Goal: Transaction & Acquisition: Purchase product/service

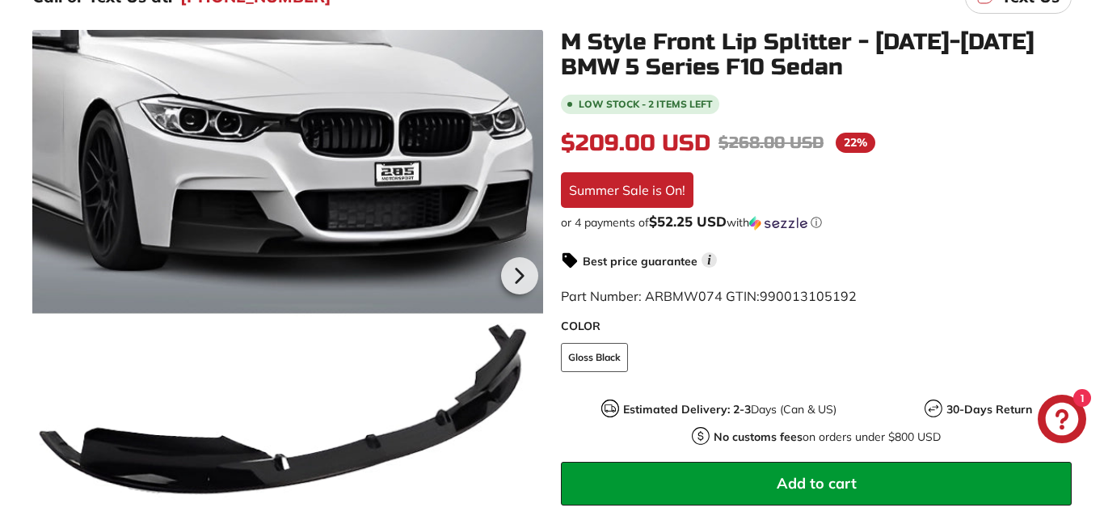
scroll to position [297, 0]
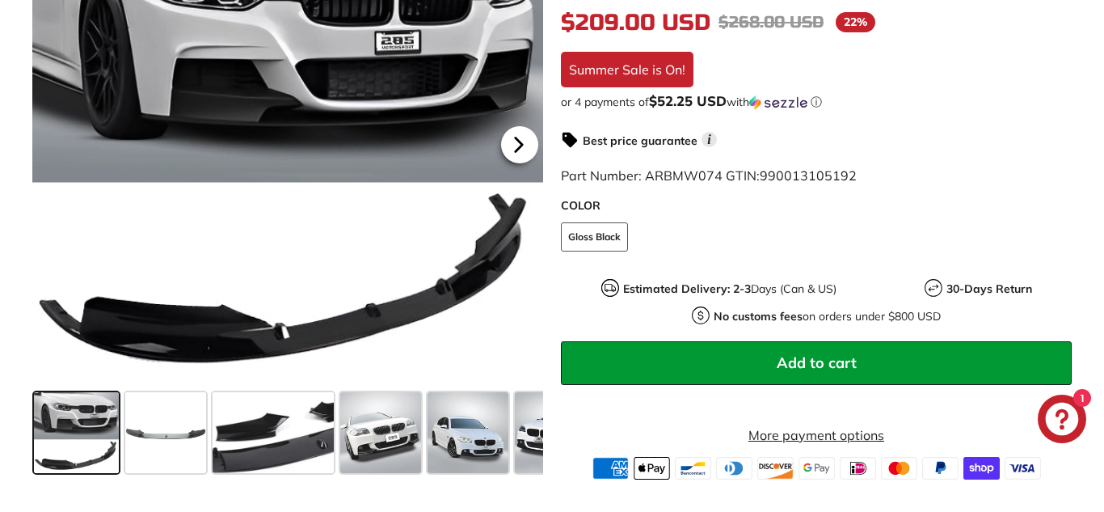
click at [519, 159] on icon at bounding box center [518, 144] width 37 height 37
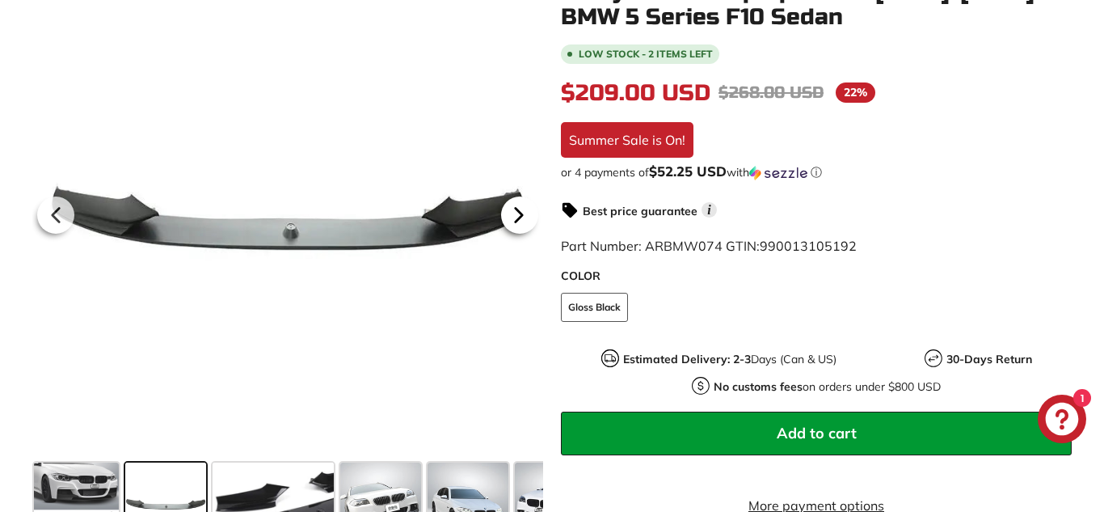
scroll to position [332, 0]
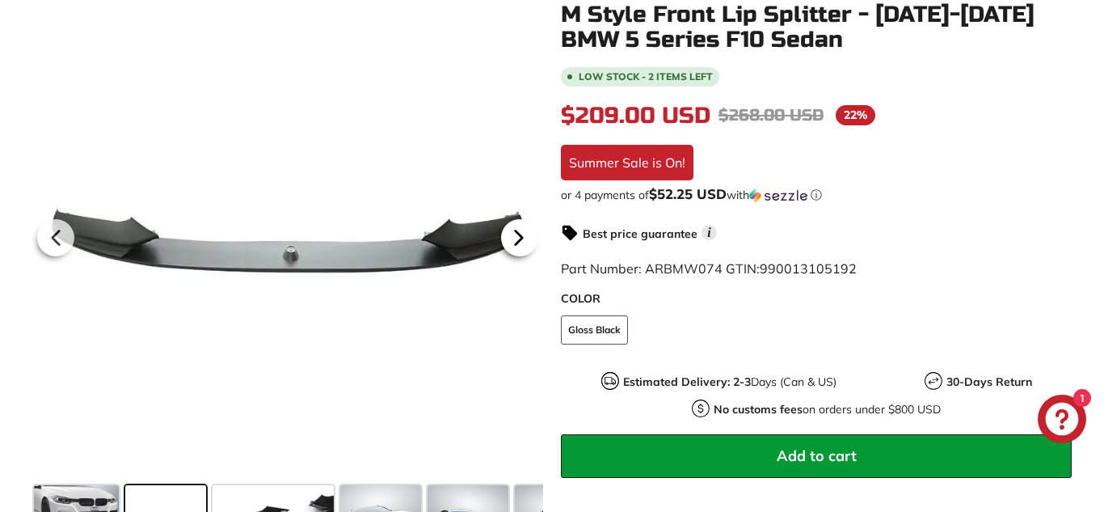
click at [540, 228] on div at bounding box center [519, 237] width 47 height 45
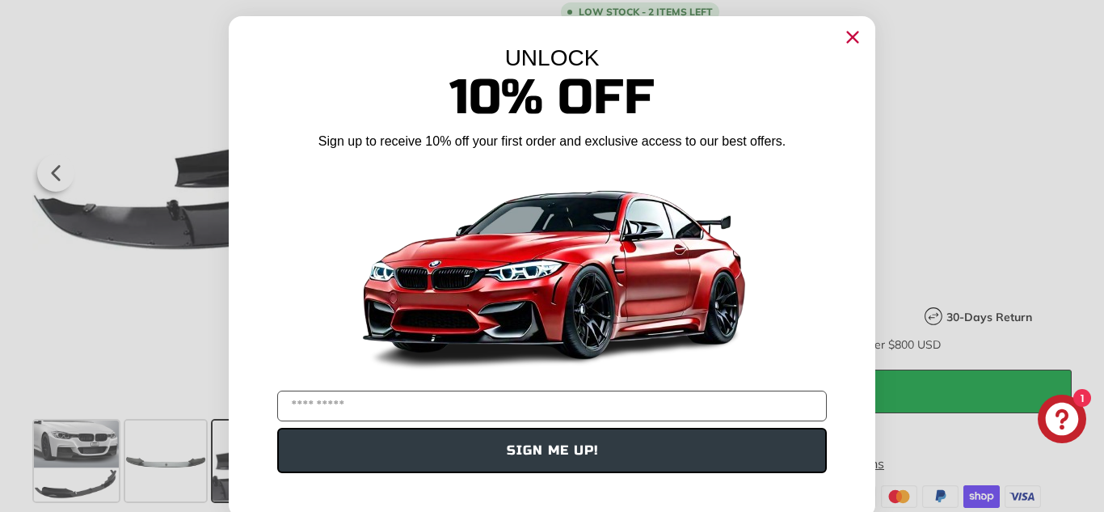
scroll to position [413, 0]
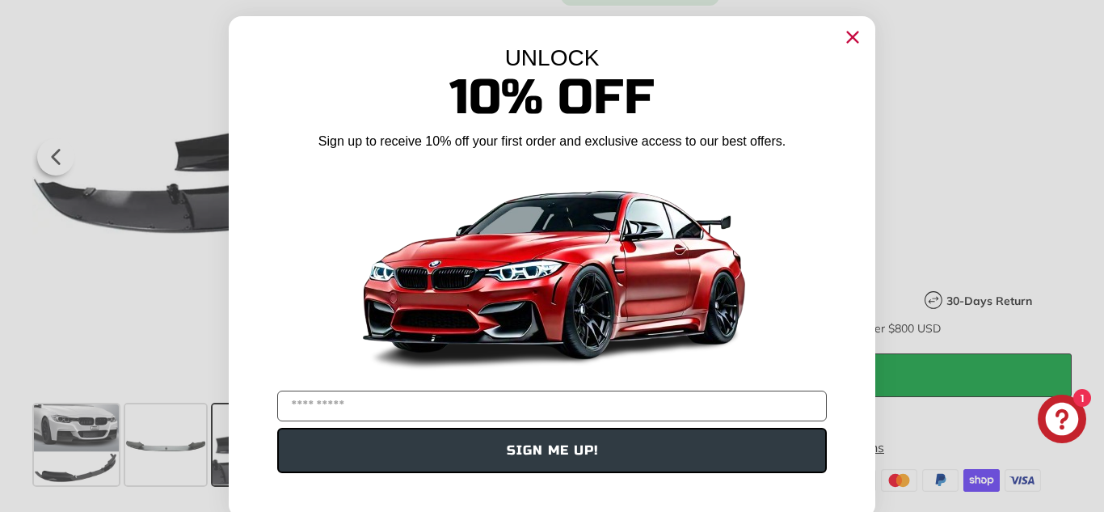
click at [544, 187] on img "POPUP Form" at bounding box center [552, 270] width 404 height 227
click at [863, 30] on circle "Close dialog" at bounding box center [853, 37] width 24 height 24
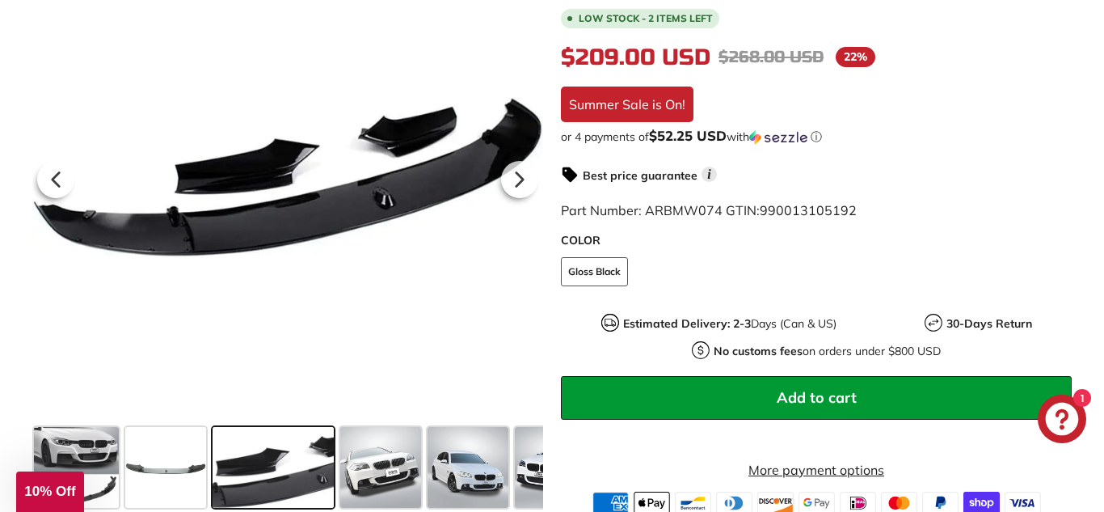
scroll to position [394, 0]
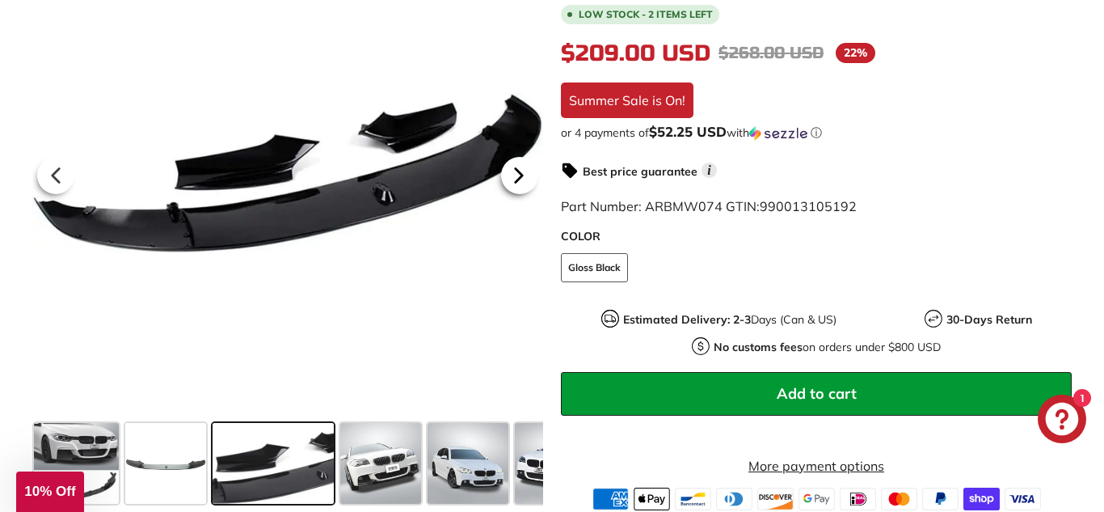
click at [518, 188] on icon at bounding box center [518, 175] width 37 height 37
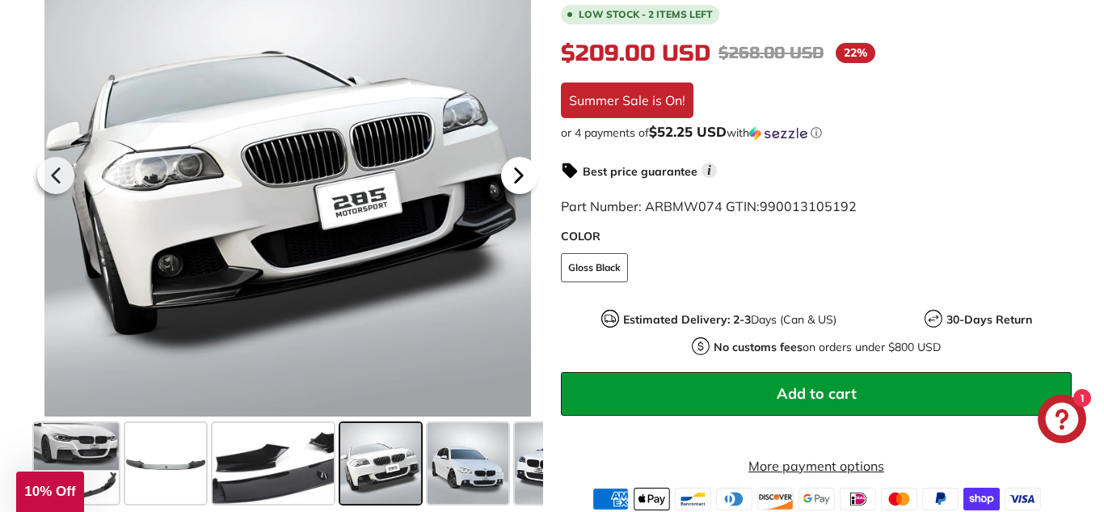
click at [536, 189] on icon at bounding box center [518, 175] width 37 height 37
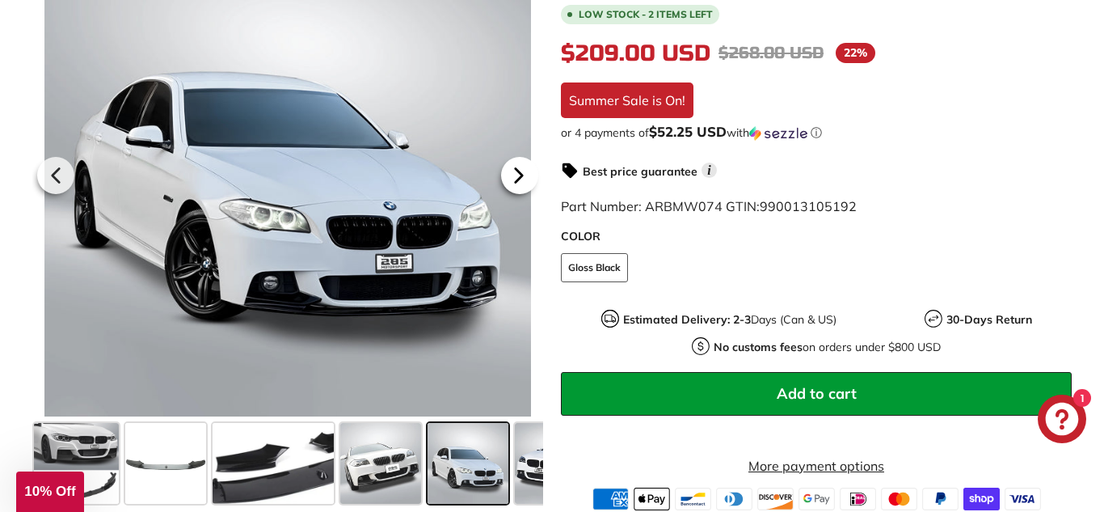
click at [534, 194] on icon at bounding box center [518, 175] width 37 height 37
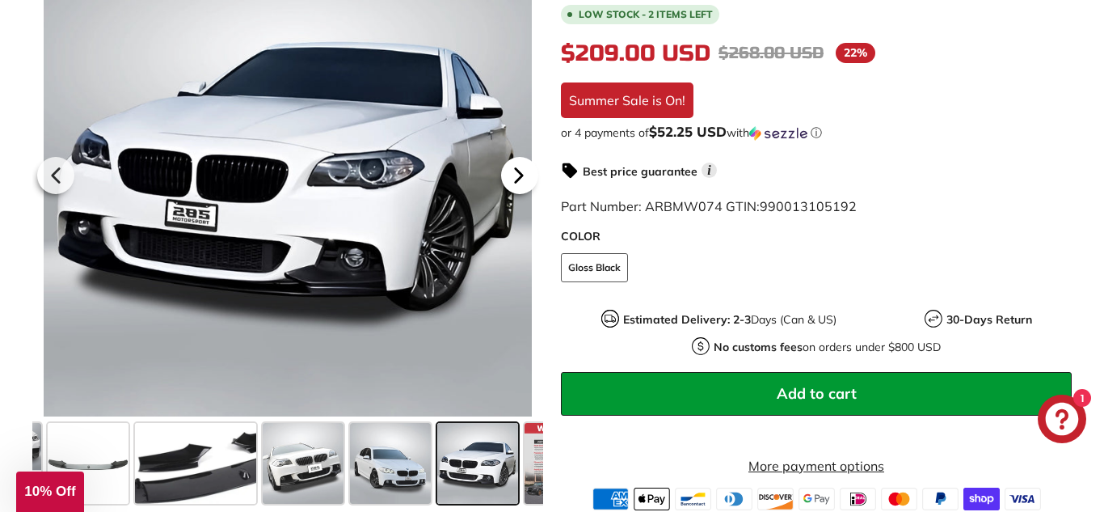
scroll to position [0, 143]
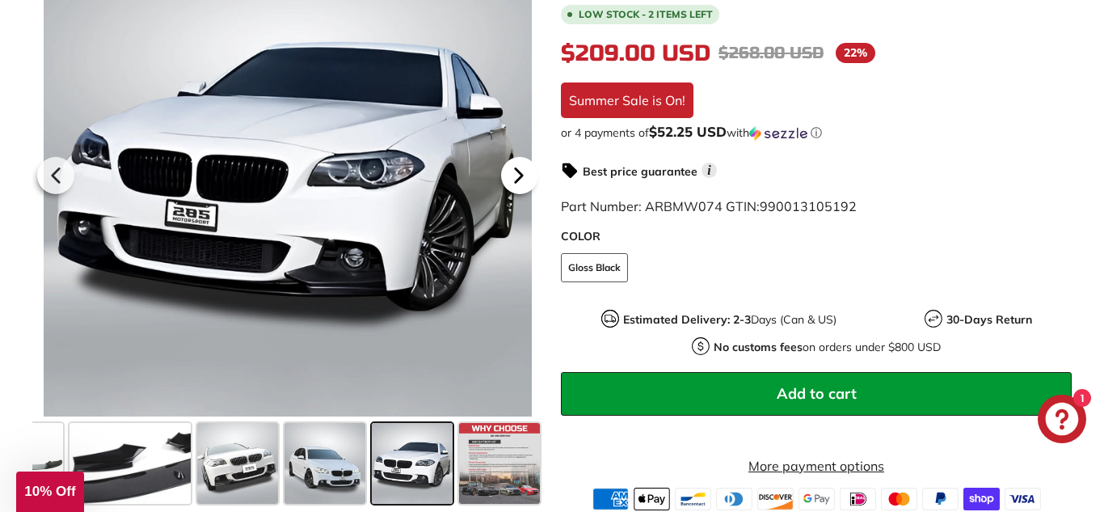
click at [529, 178] on icon at bounding box center [518, 175] width 37 height 37
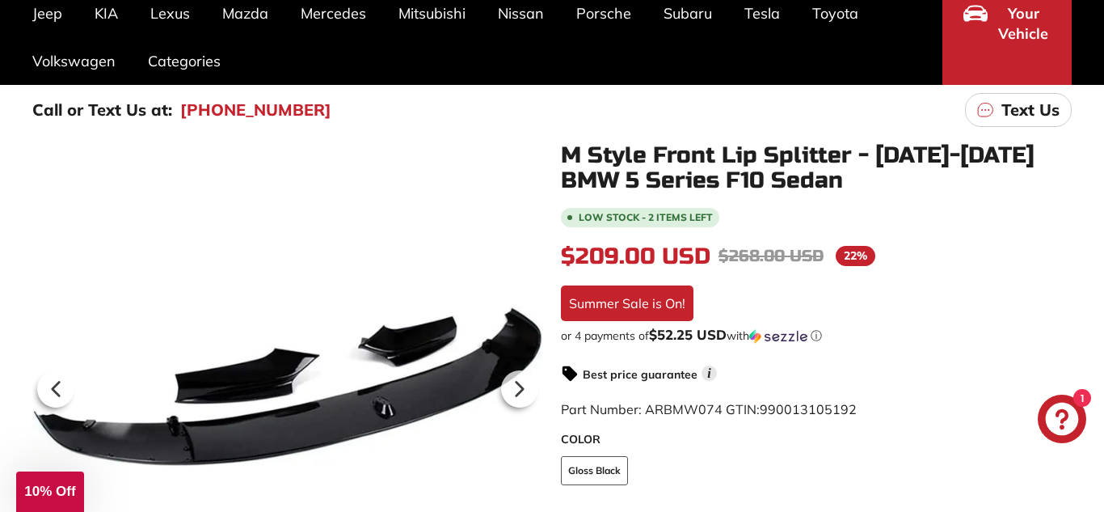
scroll to position [184, 0]
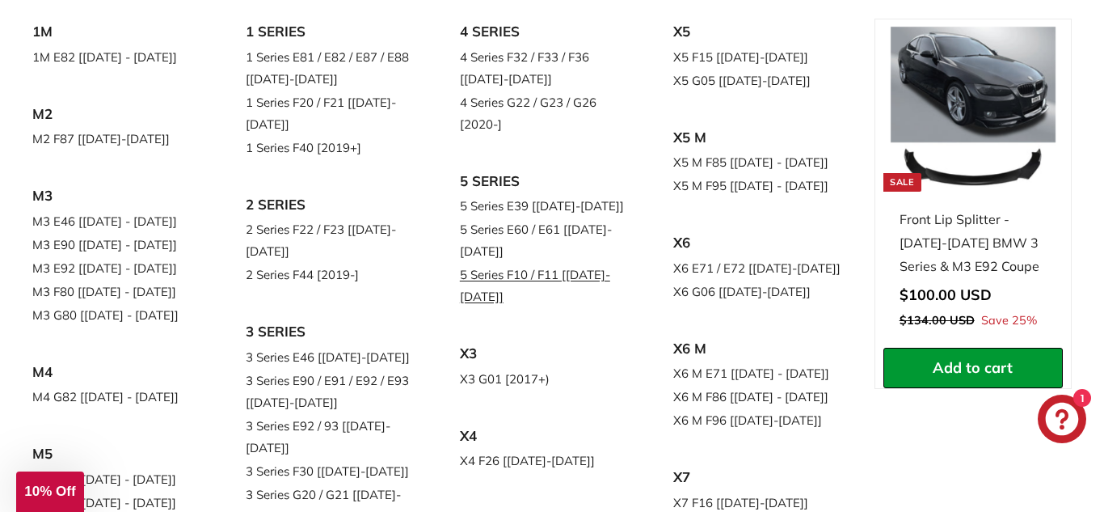
click at [560, 275] on link "5 Series F10 / F11 [[DATE]-[DATE]]" at bounding box center [544, 285] width 168 height 45
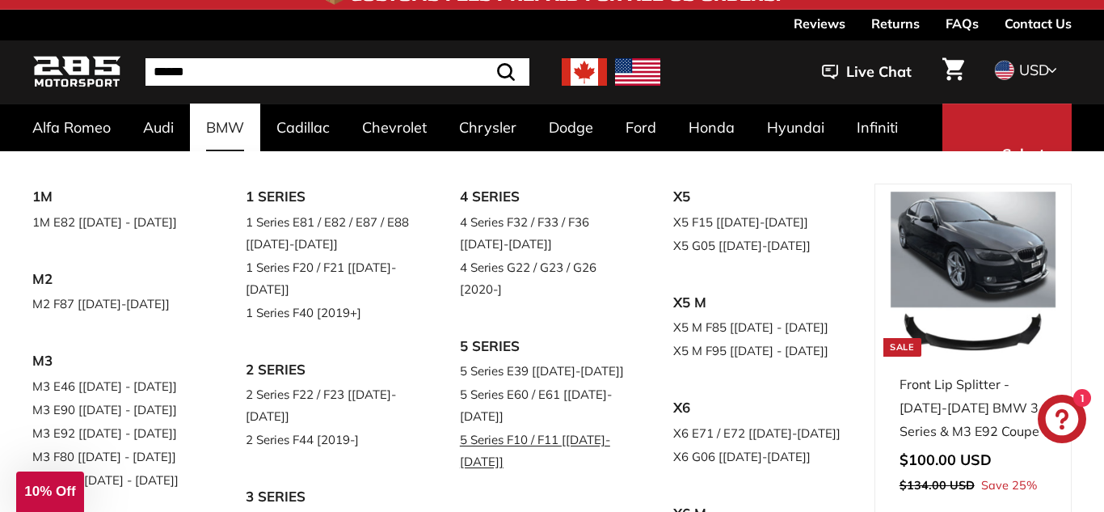
scroll to position [0, 0]
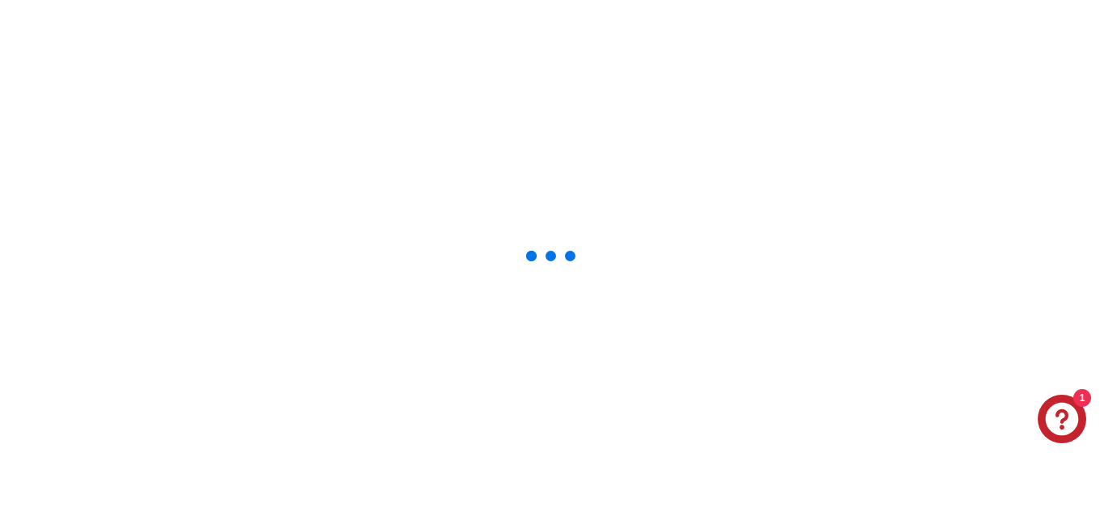
select select "**********"
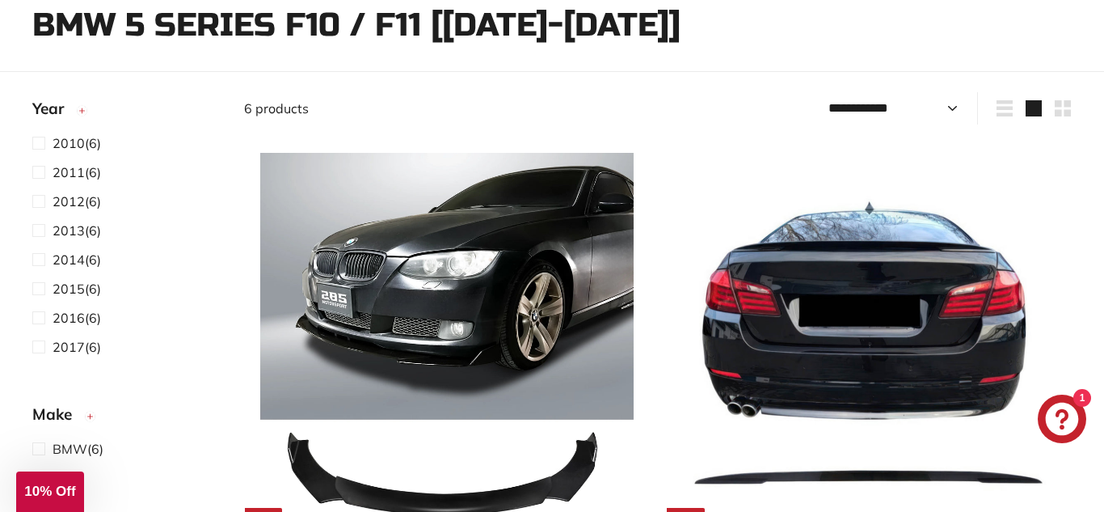
scroll to position [296, 0]
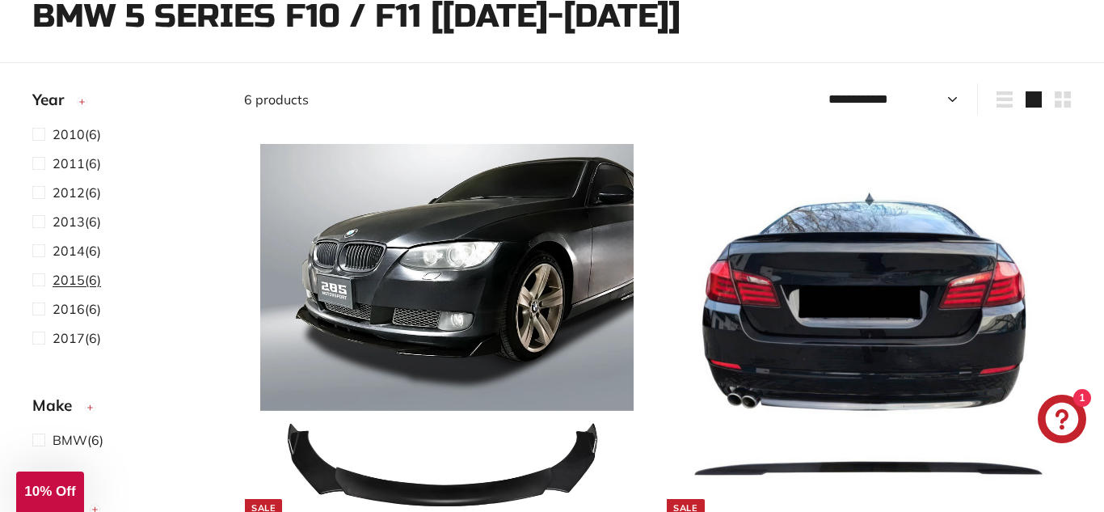
click at [48, 283] on span at bounding box center [42, 279] width 20 height 19
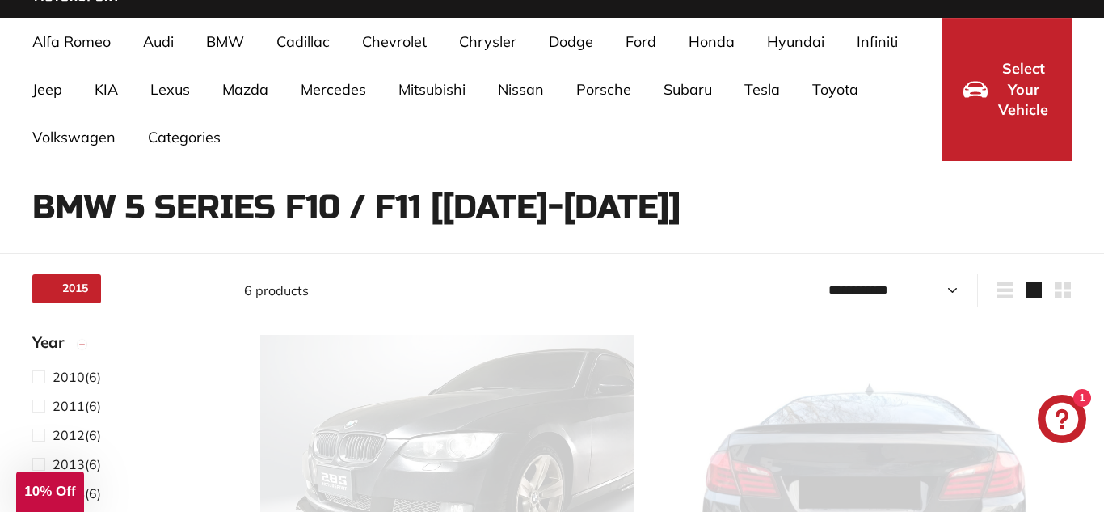
select select "**********"
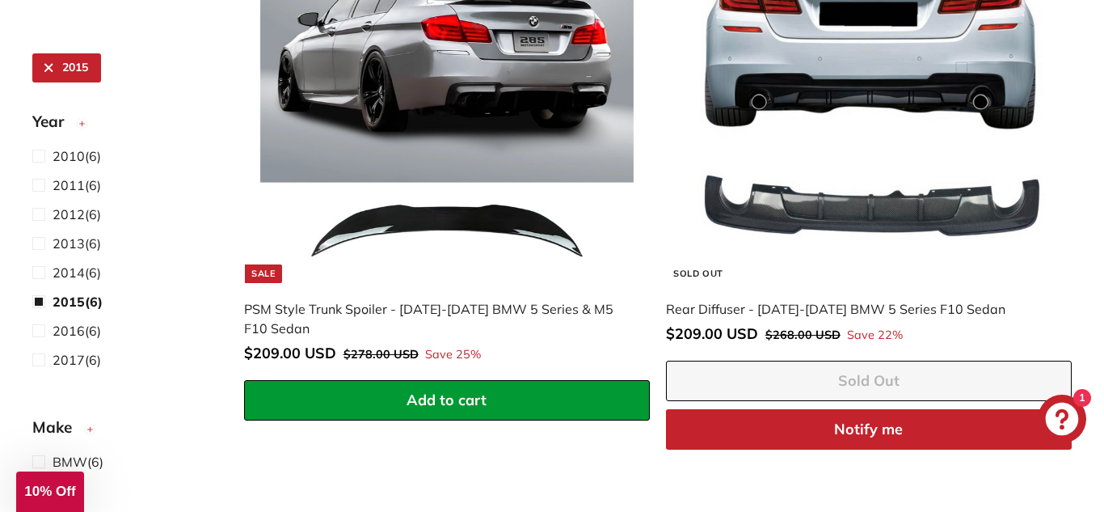
scroll to position [1600, 0]
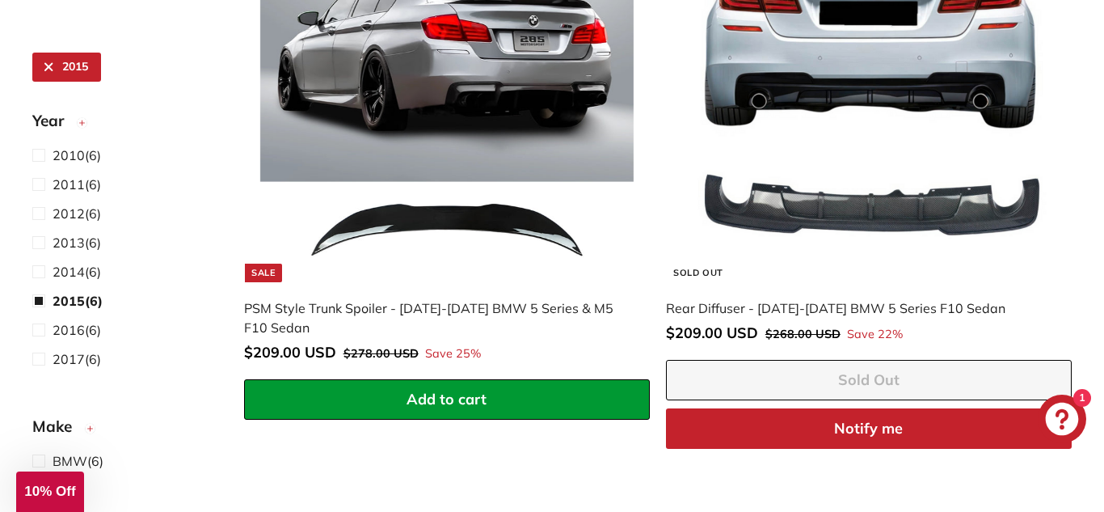
click at [567, 260] on img at bounding box center [446, 95] width 373 height 373
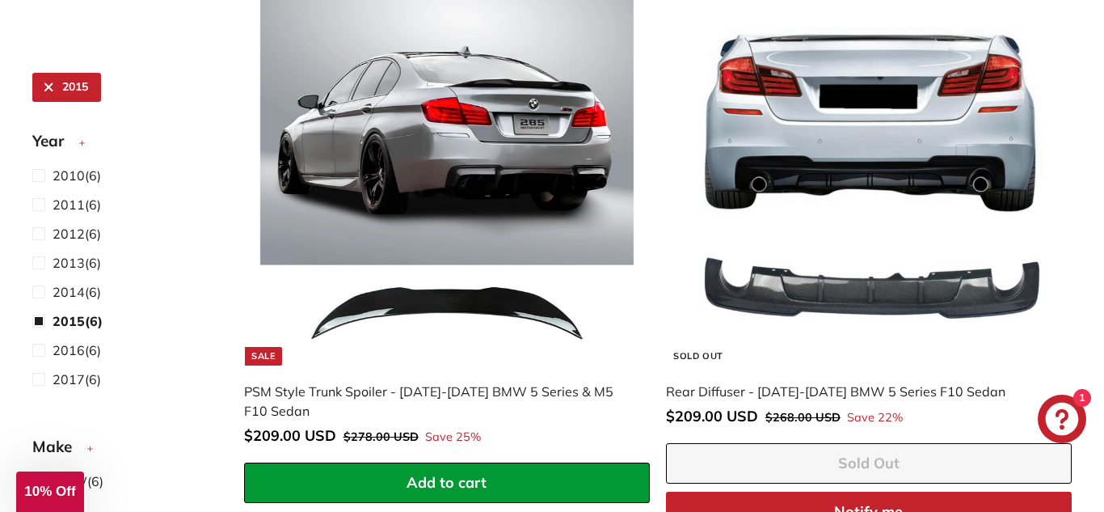
scroll to position [1518, 0]
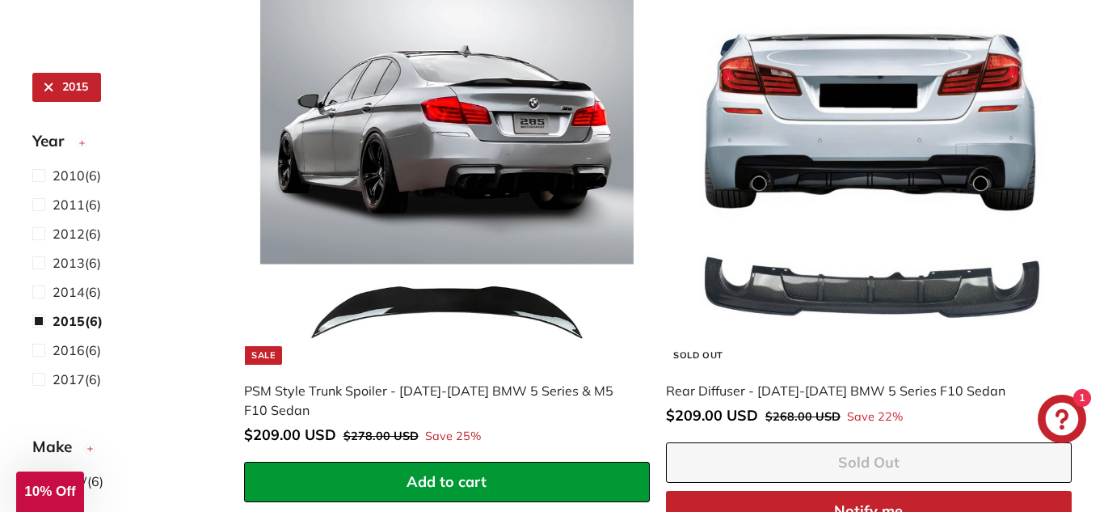
click at [983, 266] on img at bounding box center [868, 177] width 373 height 373
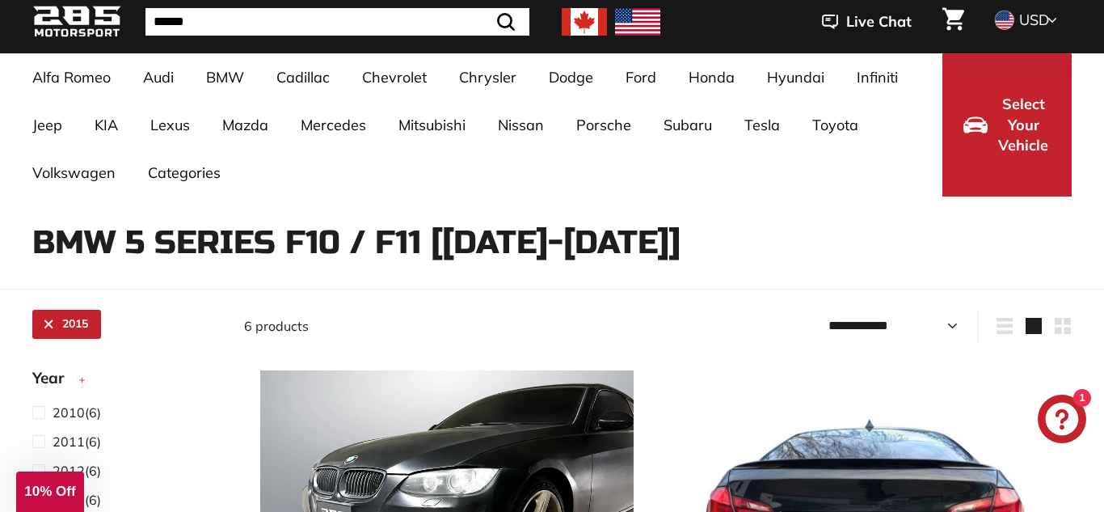
scroll to position [0, 0]
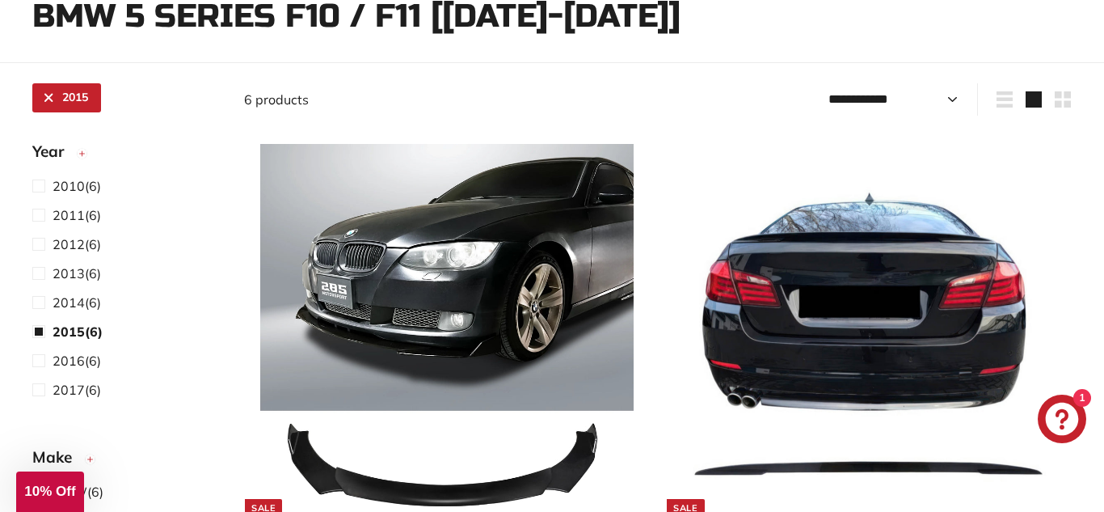
select select "**********"
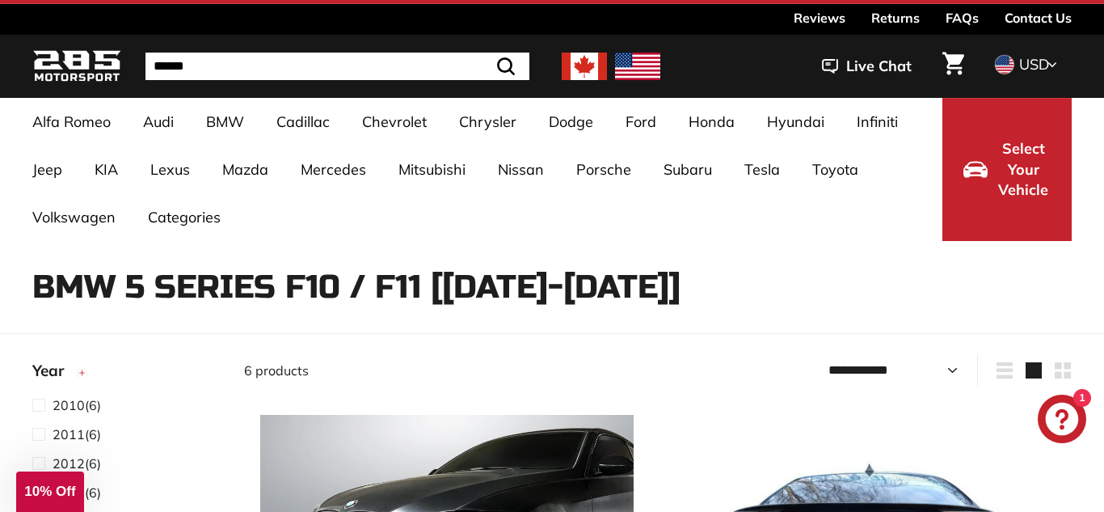
scroll to position [6, 0]
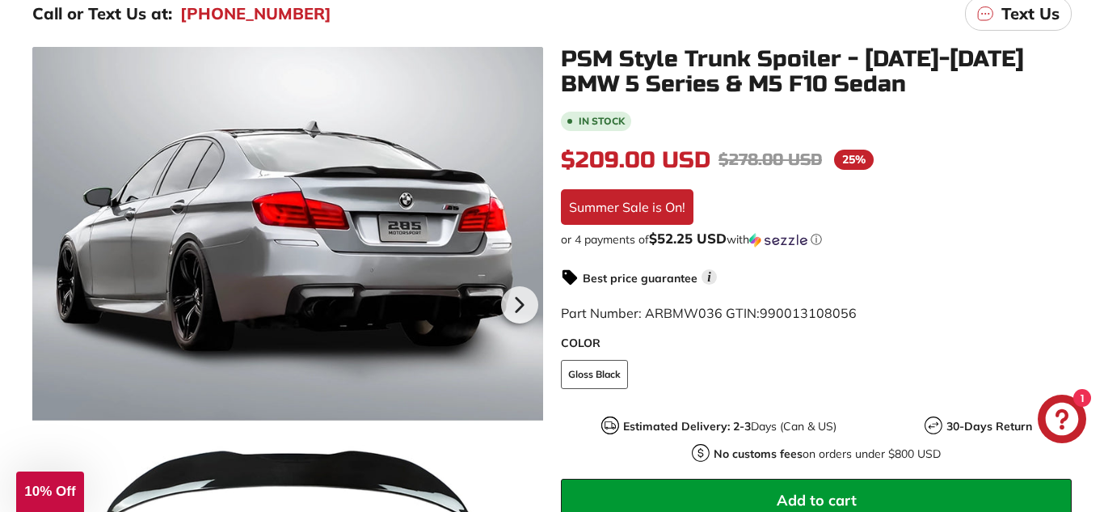
scroll to position [281, 0]
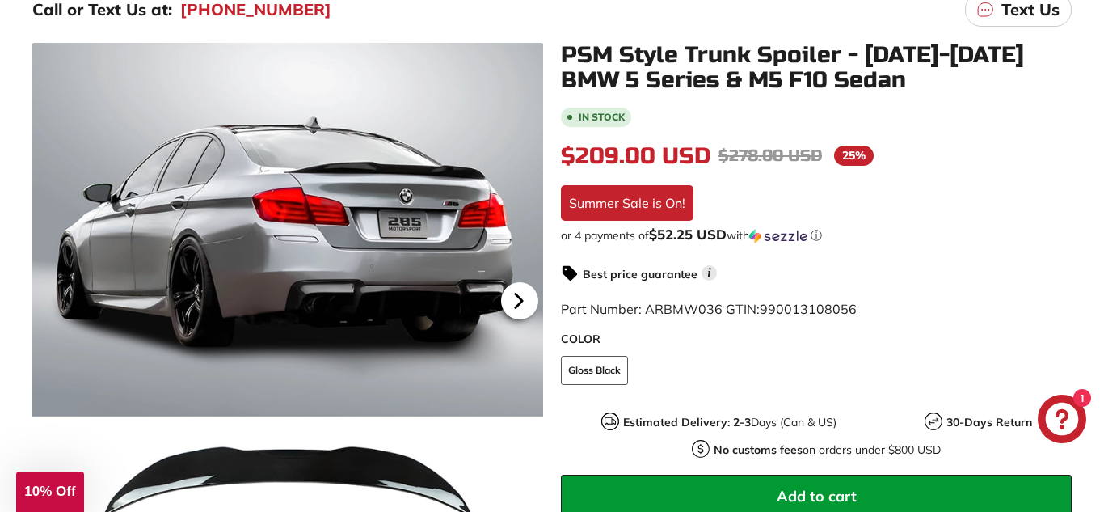
click at [533, 293] on icon at bounding box center [518, 300] width 37 height 37
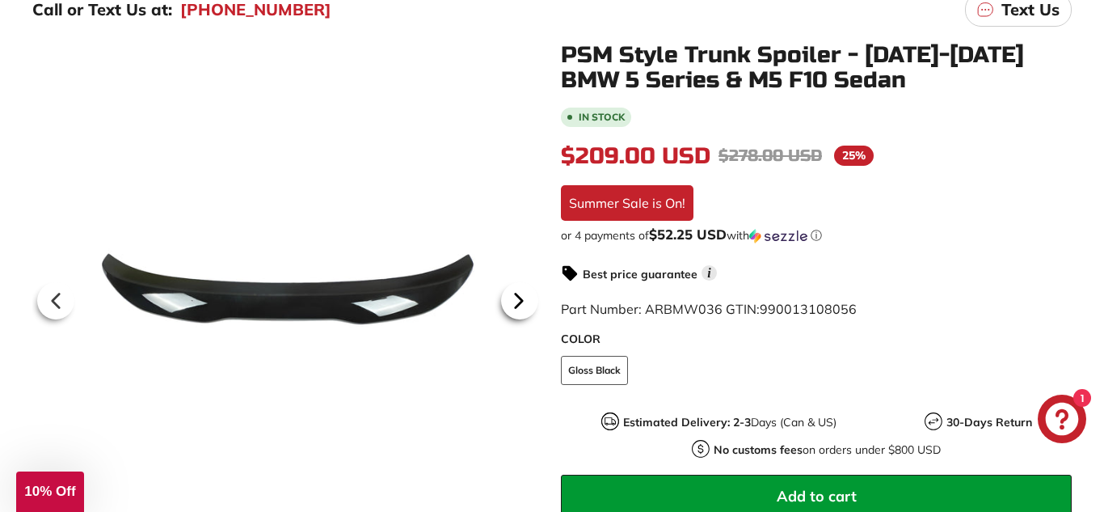
click at [520, 318] on icon at bounding box center [518, 300] width 37 height 37
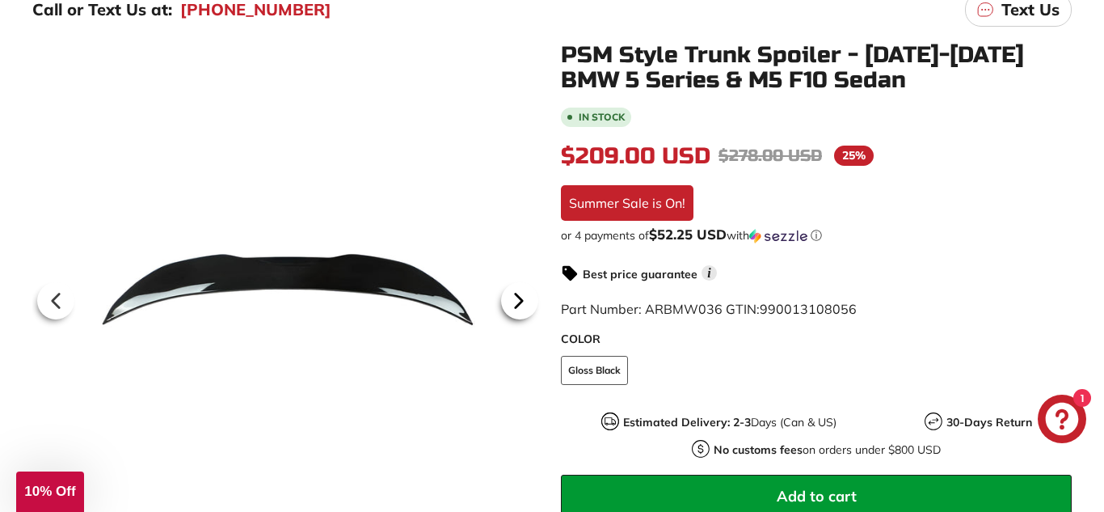
click at [525, 310] on icon at bounding box center [518, 300] width 37 height 37
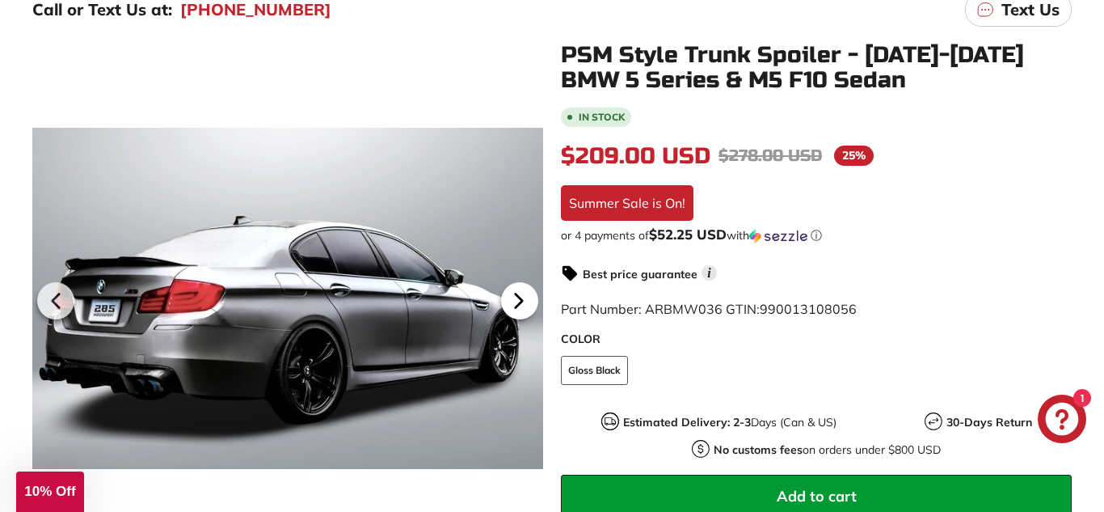
click at [533, 305] on icon at bounding box center [518, 300] width 37 height 37
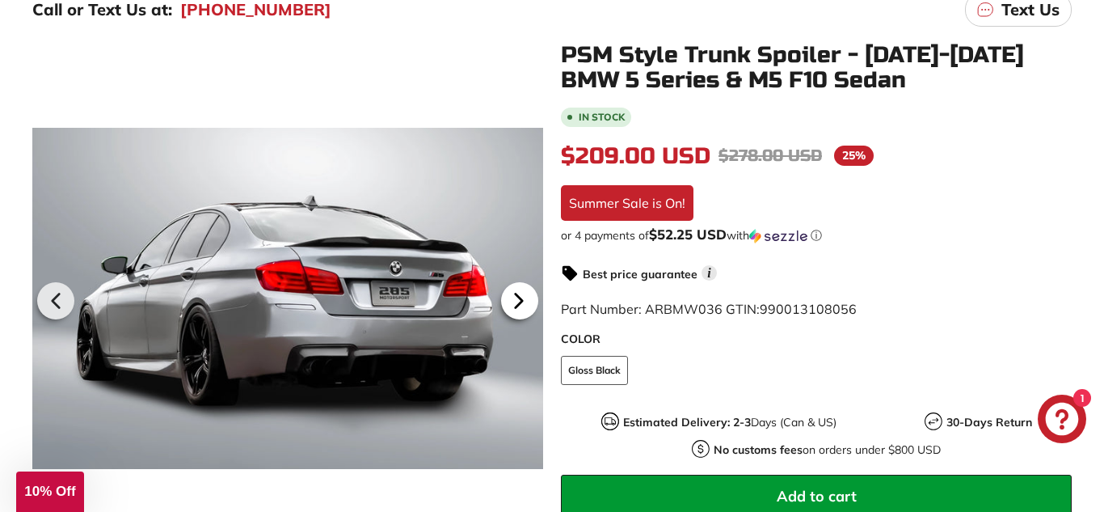
scroll to position [0, 133]
click at [526, 310] on icon at bounding box center [518, 300] width 37 height 37
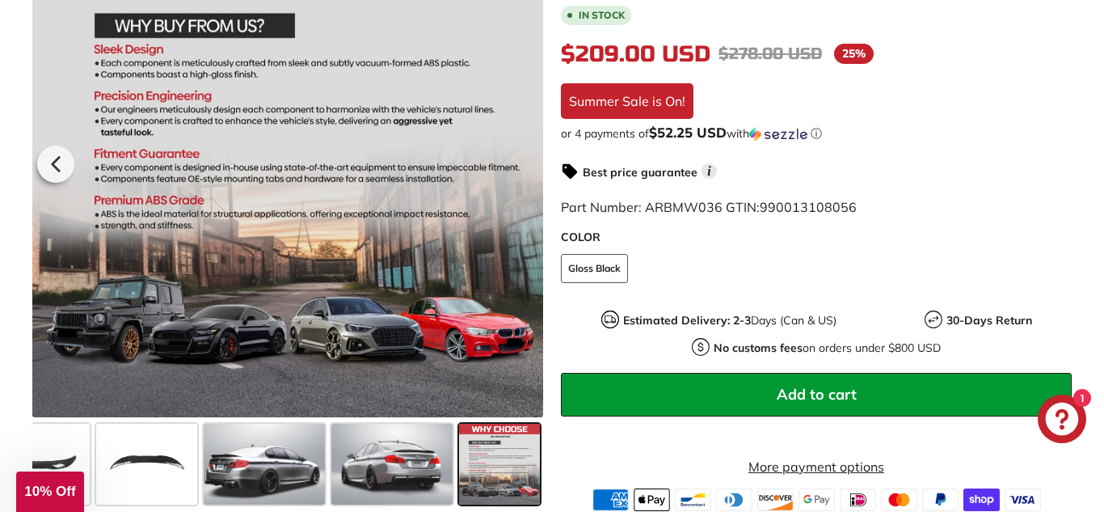
click at [175, 482] on span at bounding box center [147, 464] width 102 height 81
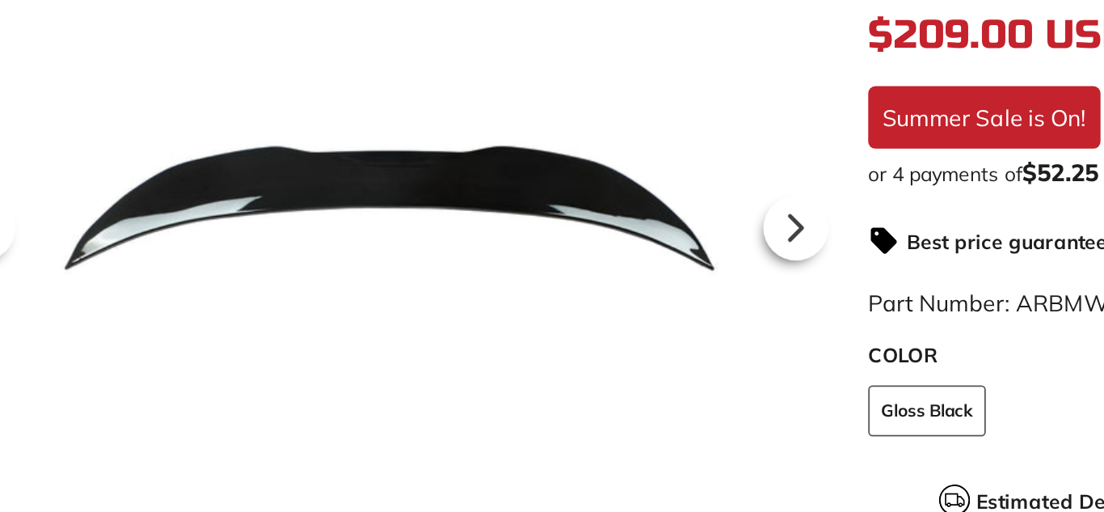
scroll to position [0, 0]
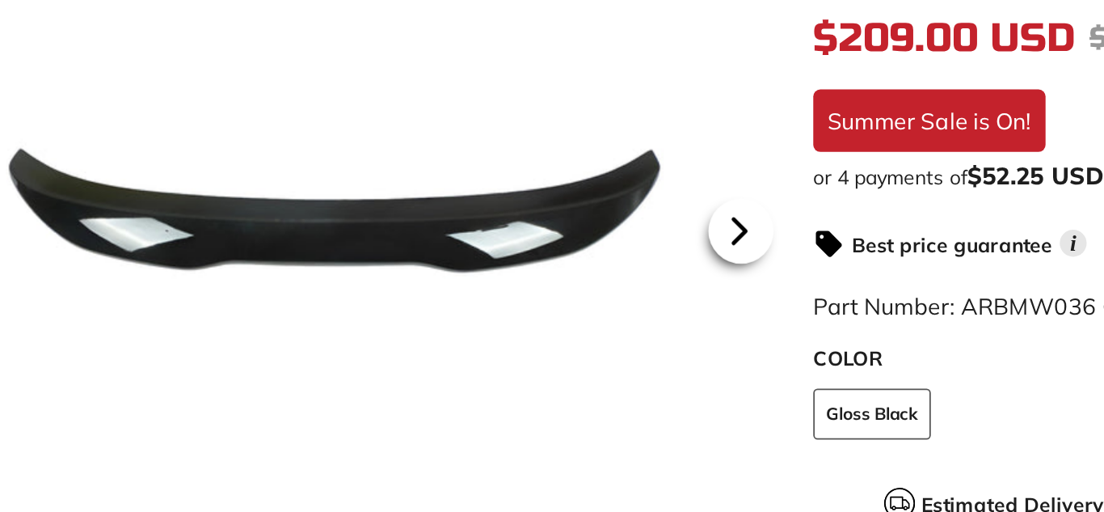
click at [512, 204] on icon at bounding box center [518, 199] width 37 height 37
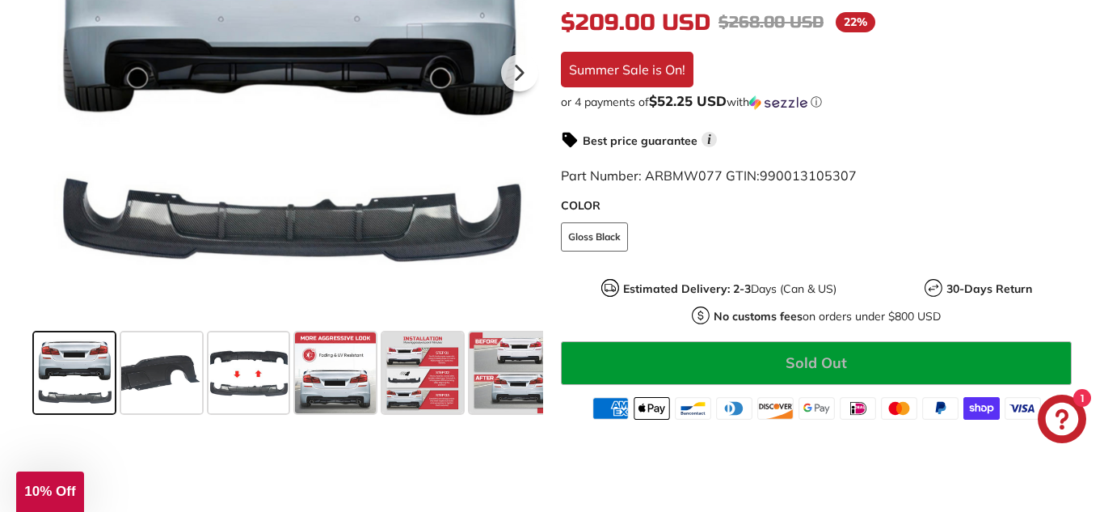
scroll to position [519, 0]
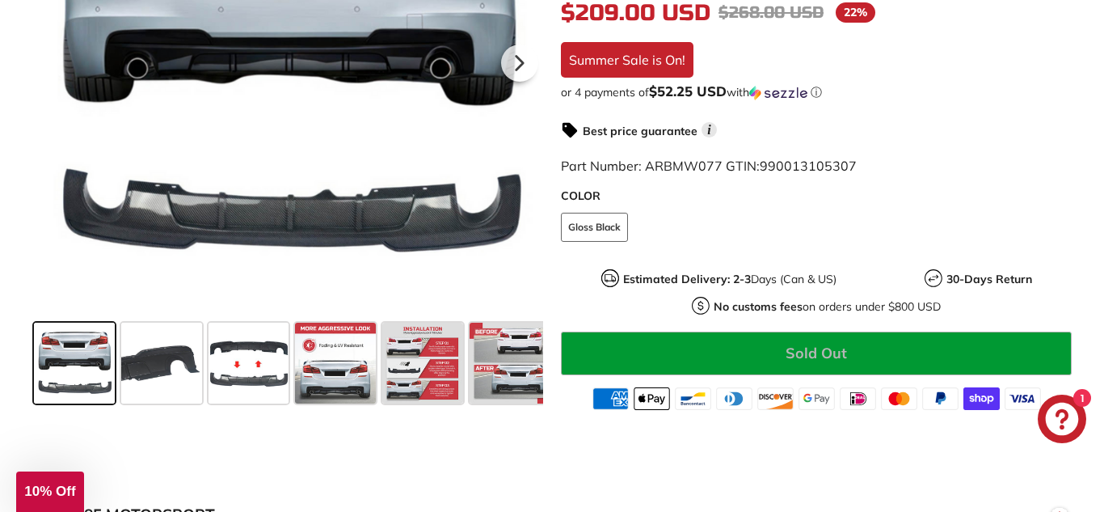
click at [436, 380] on span at bounding box center [422, 363] width 81 height 81
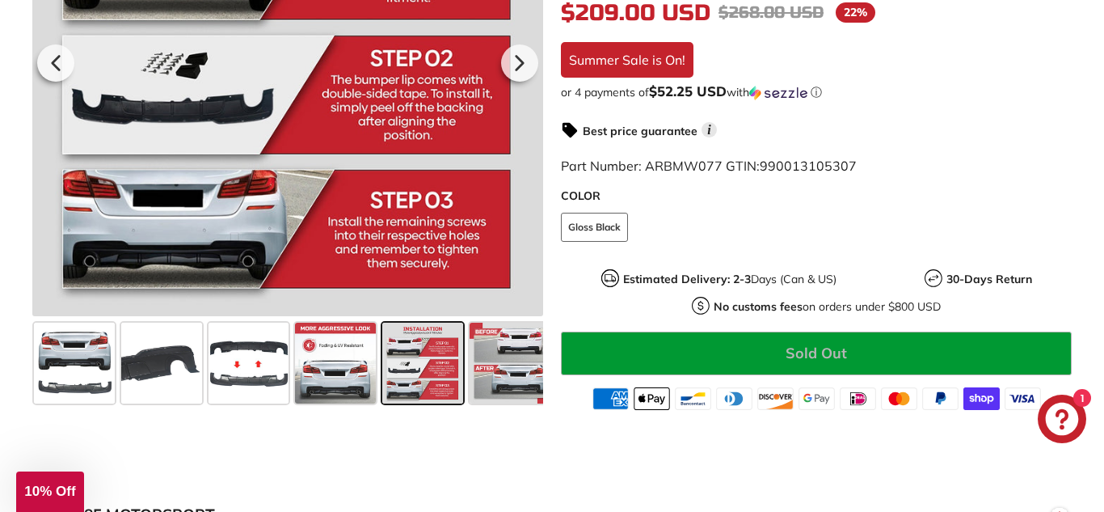
click at [516, 383] on span at bounding box center [510, 363] width 81 height 81
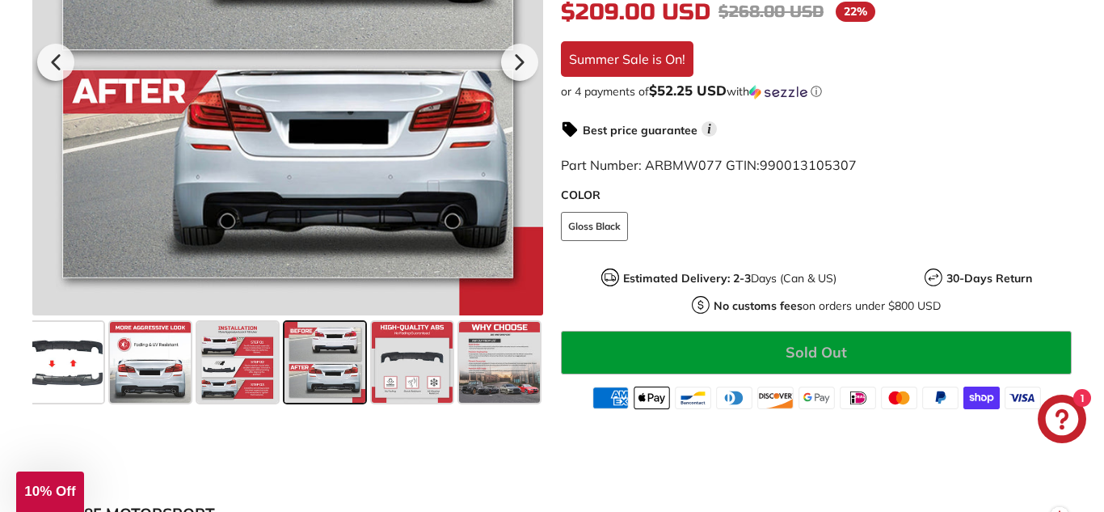
scroll to position [521, 0]
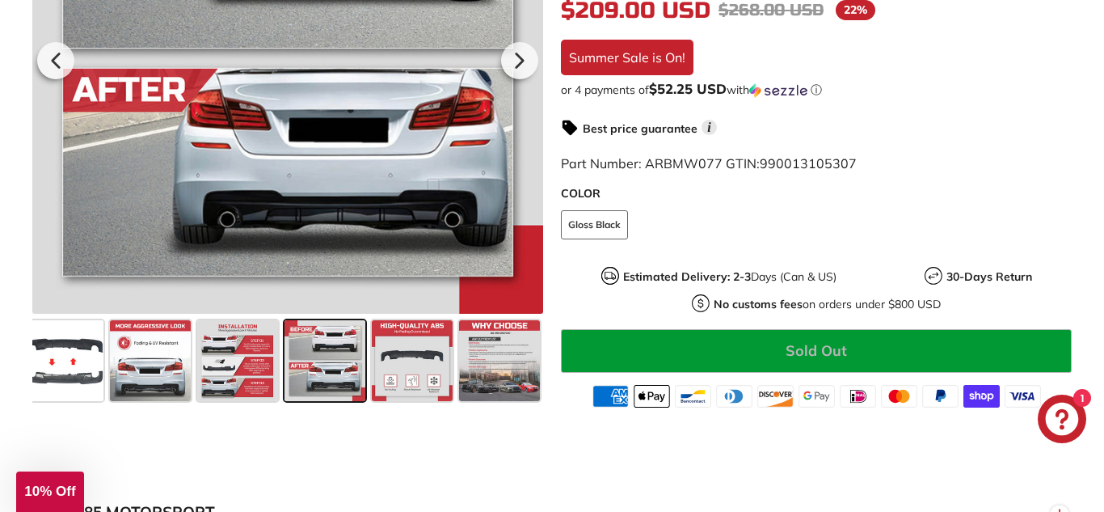
click at [491, 384] on span at bounding box center [499, 360] width 81 height 81
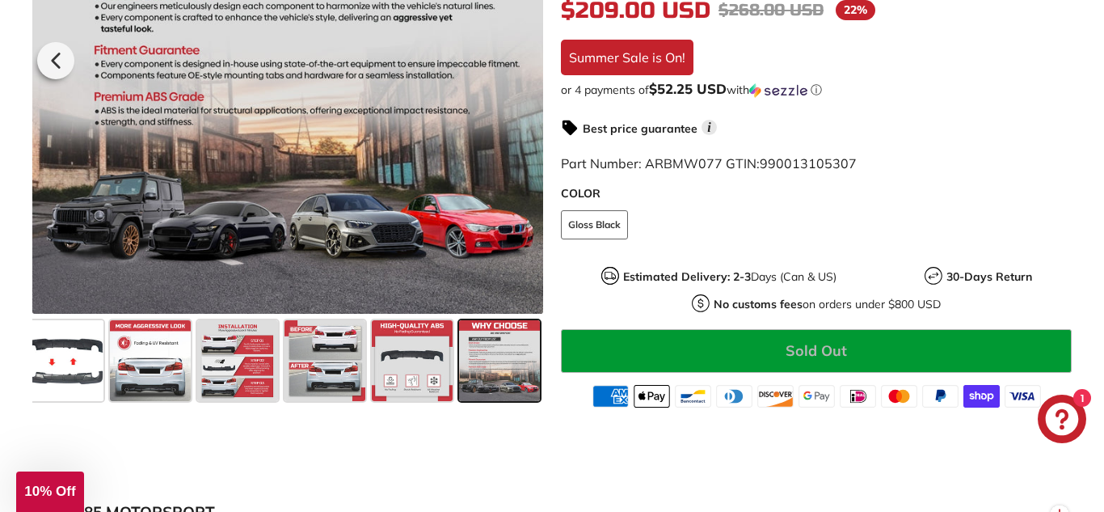
click at [446, 379] on span at bounding box center [412, 360] width 81 height 81
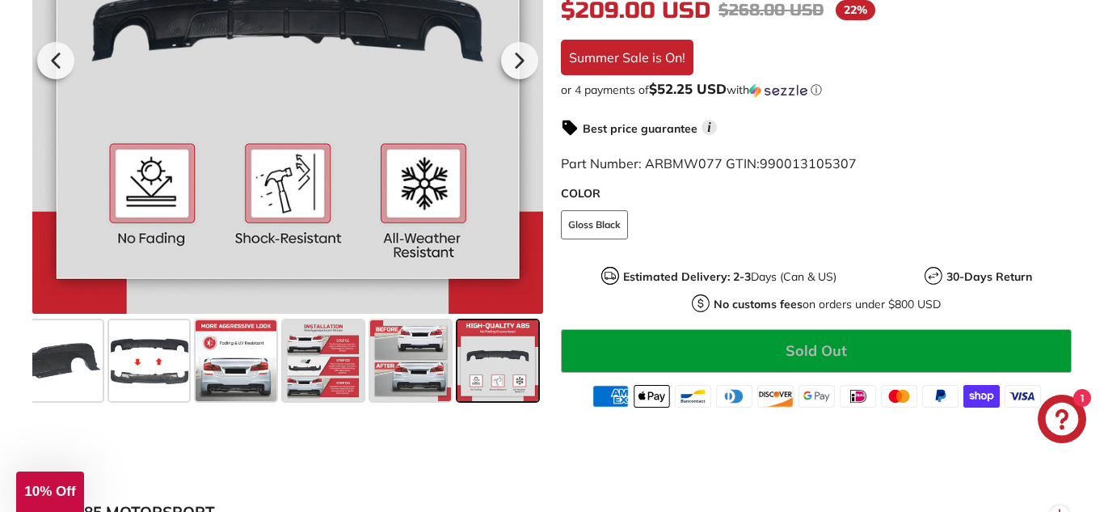
scroll to position [0, 96]
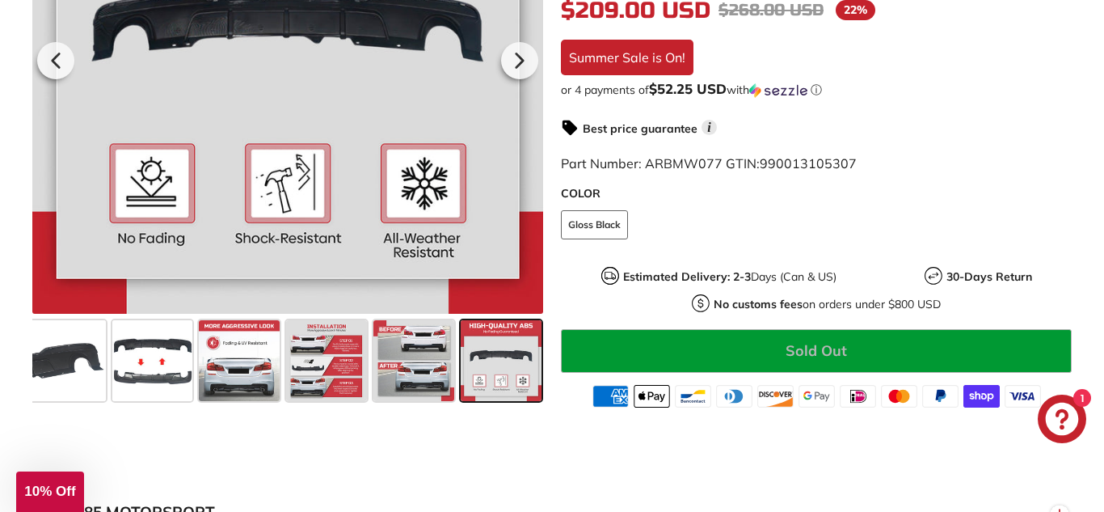
click at [440, 385] on span at bounding box center [413, 360] width 81 height 81
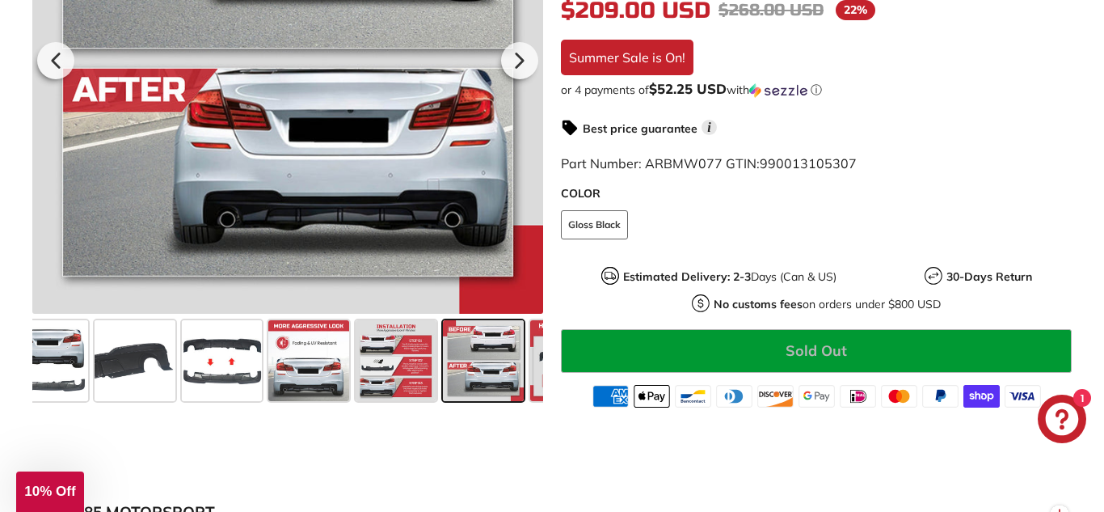
scroll to position [0, 26]
click at [414, 389] on span at bounding box center [396, 360] width 81 height 81
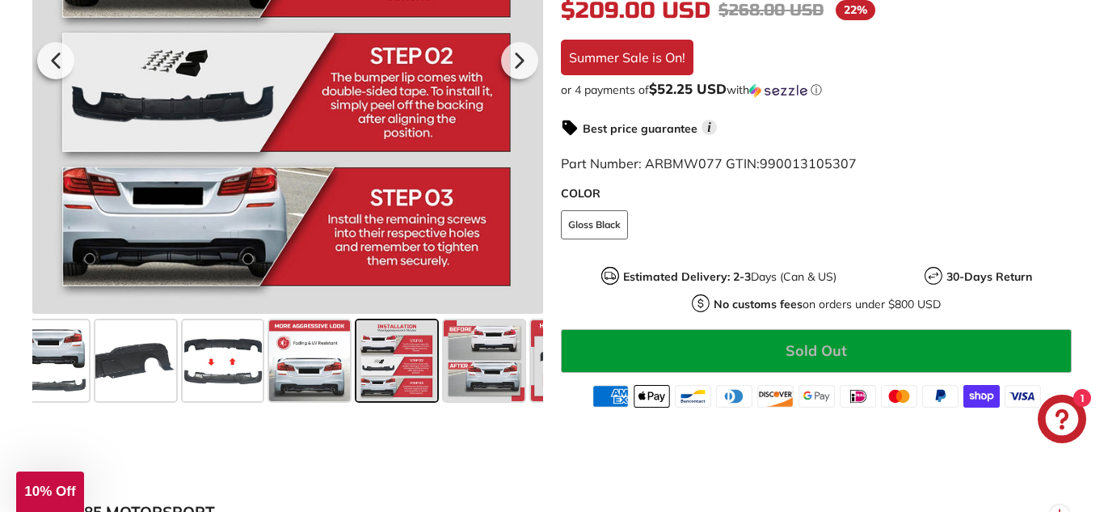
scroll to position [0, 0]
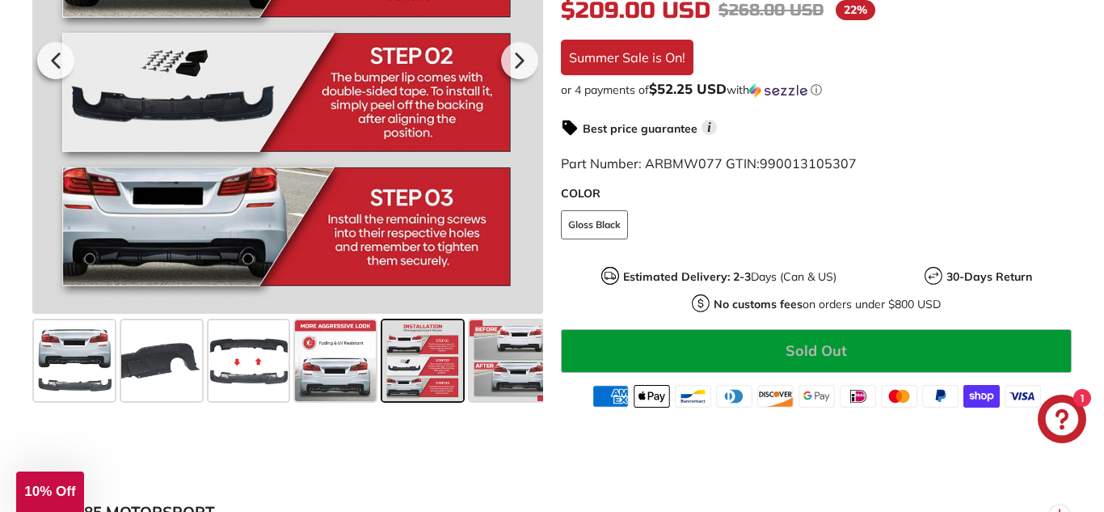
click at [271, 386] on span at bounding box center [249, 360] width 81 height 81
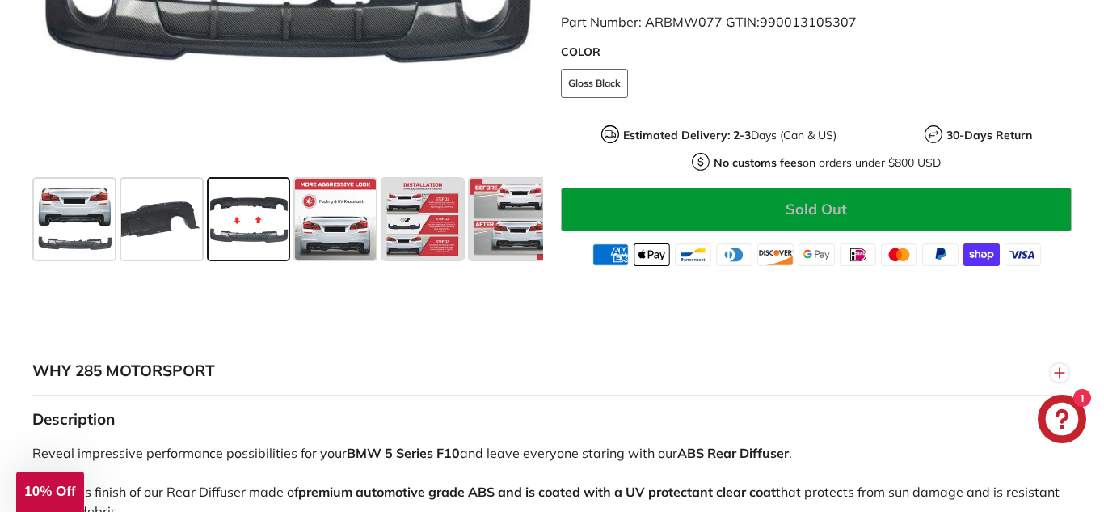
scroll to position [267, 0]
